Goal: Find specific page/section: Find specific page/section

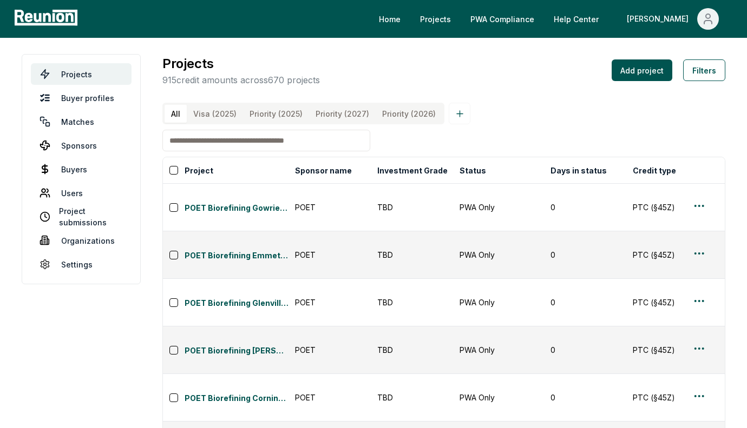
scroll to position [0, 935]
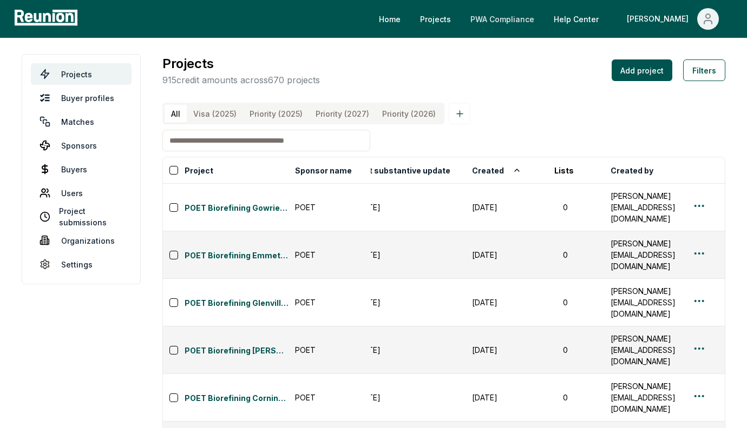
click at [533, 21] on link "PWA Compliance" at bounding box center [501, 19] width 81 height 22
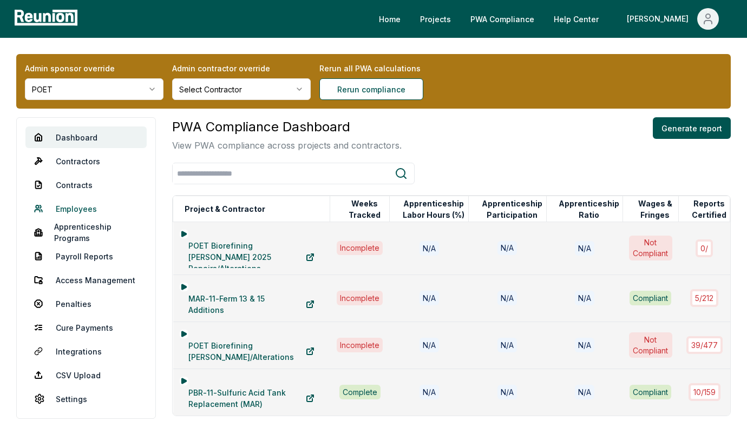
click at [75, 214] on link "Employees" at bounding box center [85, 209] width 121 height 22
